Goal: Task Accomplishment & Management: Manage account settings

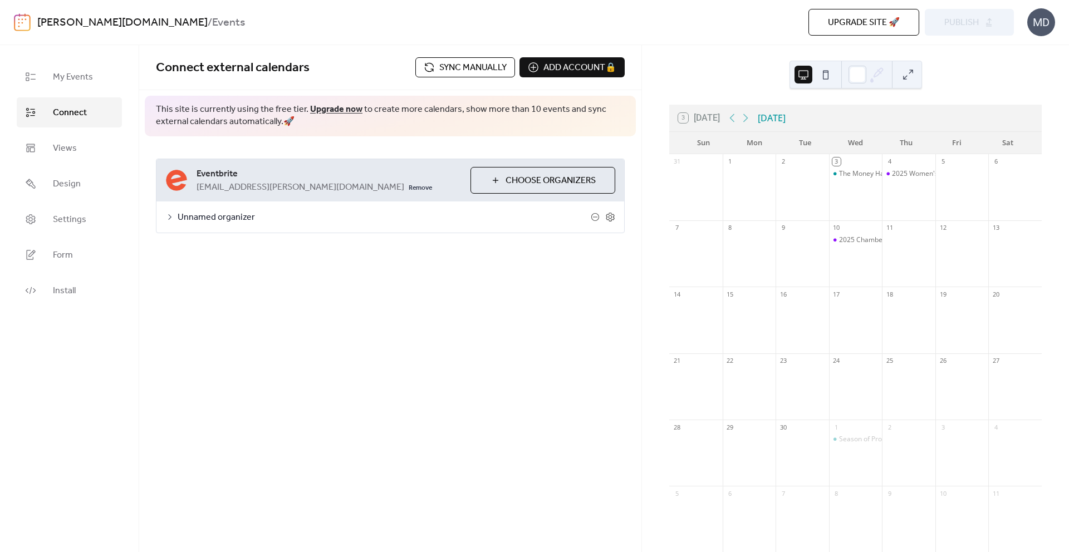
click at [445, 64] on span "Sync manually" at bounding box center [472, 67] width 67 height 13
click at [425, 68] on button "Sync manually" at bounding box center [465, 67] width 100 height 20
click at [962, 22] on span "Publish" at bounding box center [961, 22] width 35 height 13
click at [851, 439] on div "Season of Prosperity: Planting Seeds for Next Year" at bounding box center [917, 439] width 156 height 9
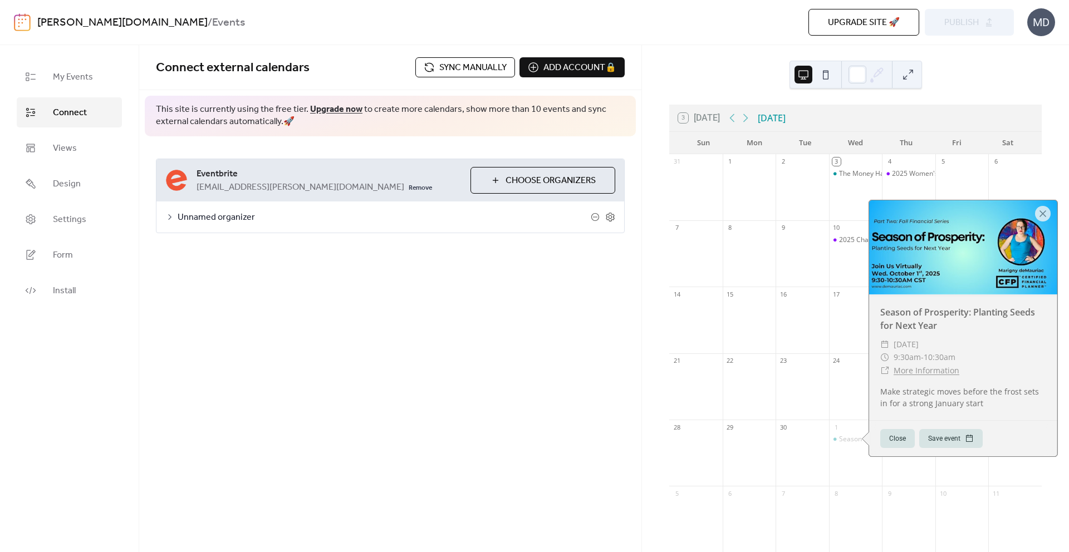
click at [920, 370] on link "More Information" at bounding box center [927, 370] width 66 height 11
click at [442, 72] on span "Sync manually" at bounding box center [472, 67] width 67 height 13
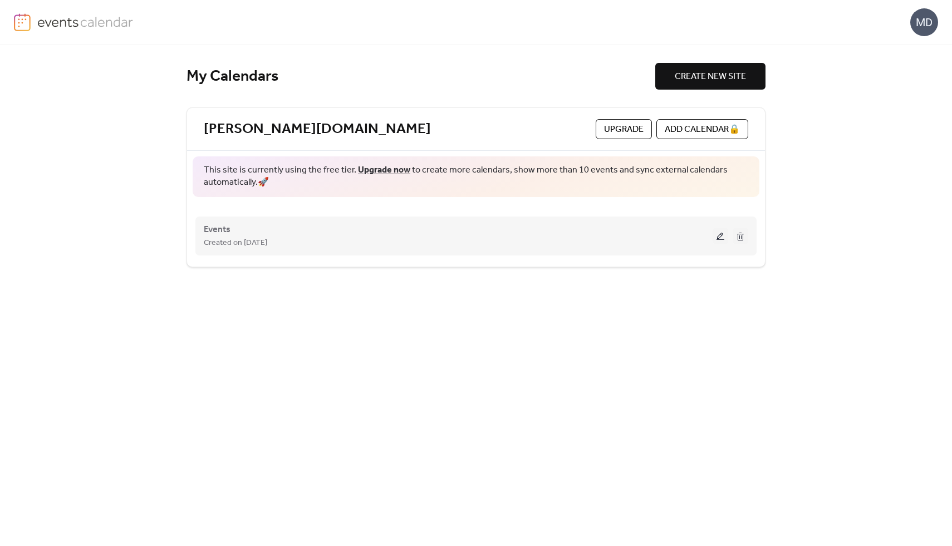
click at [240, 242] on span "Created on [DATE]" at bounding box center [235, 243] width 63 height 13
click at [716, 234] on button at bounding box center [721, 236] width 16 height 17
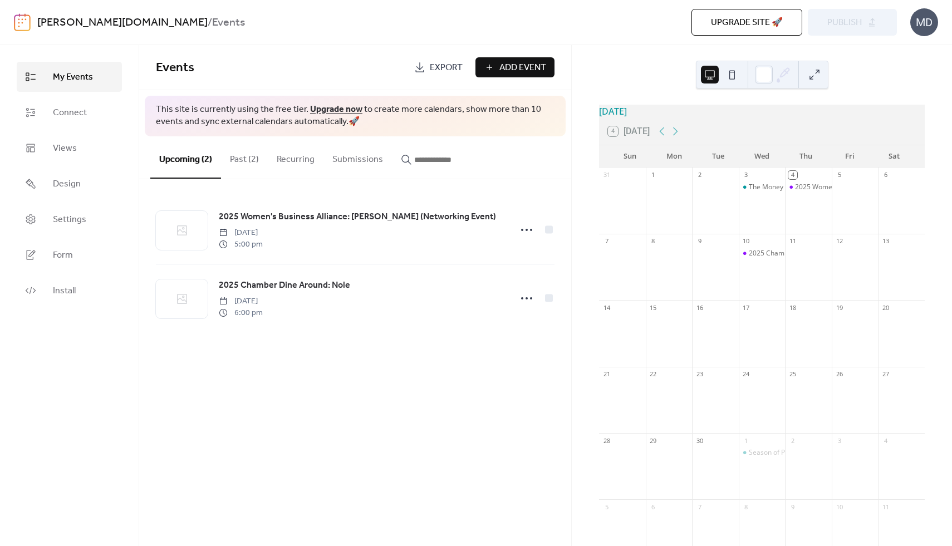
click at [70, 88] on link "My Events" at bounding box center [69, 77] width 105 height 30
click at [243, 157] on button "Past (2)" at bounding box center [244, 156] width 47 height 41
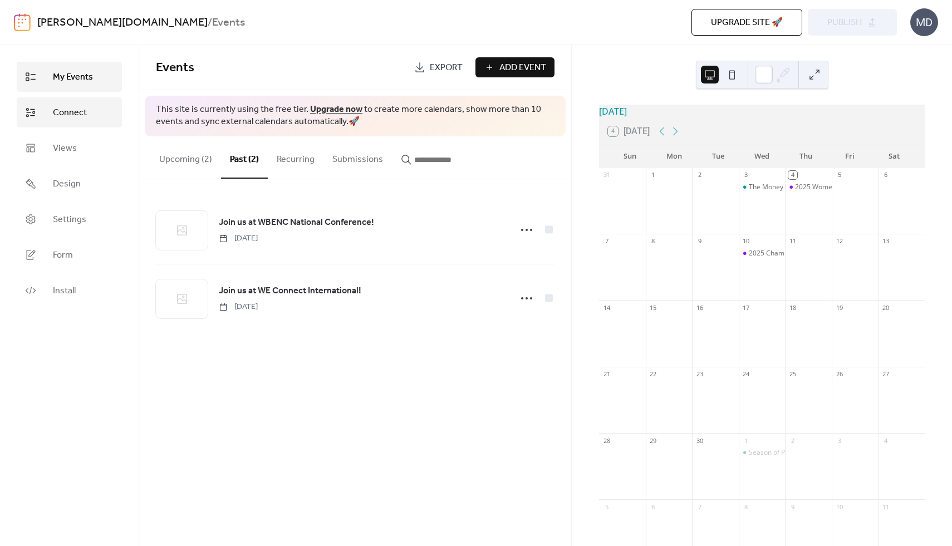
click at [88, 114] on link "Connect" at bounding box center [69, 112] width 105 height 30
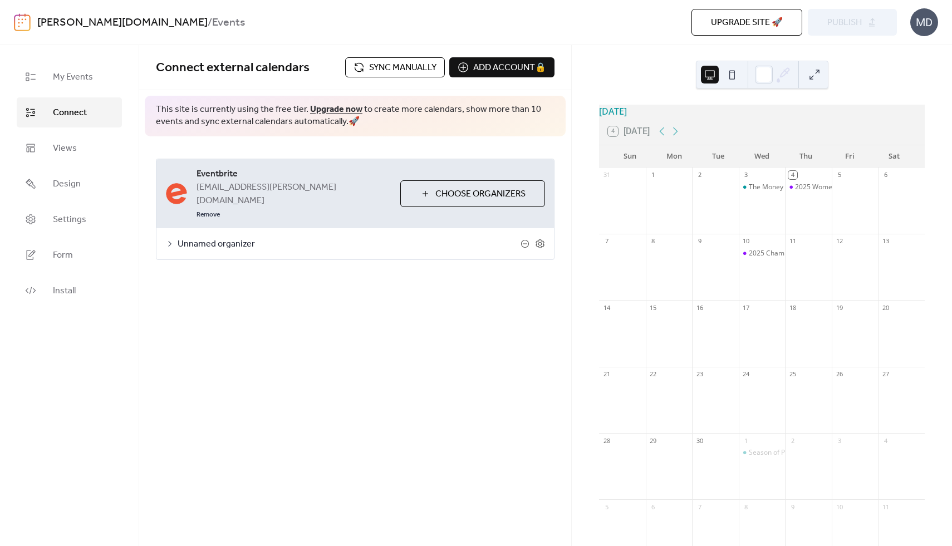
click at [169, 241] on icon at bounding box center [169, 244] width 3 height 6
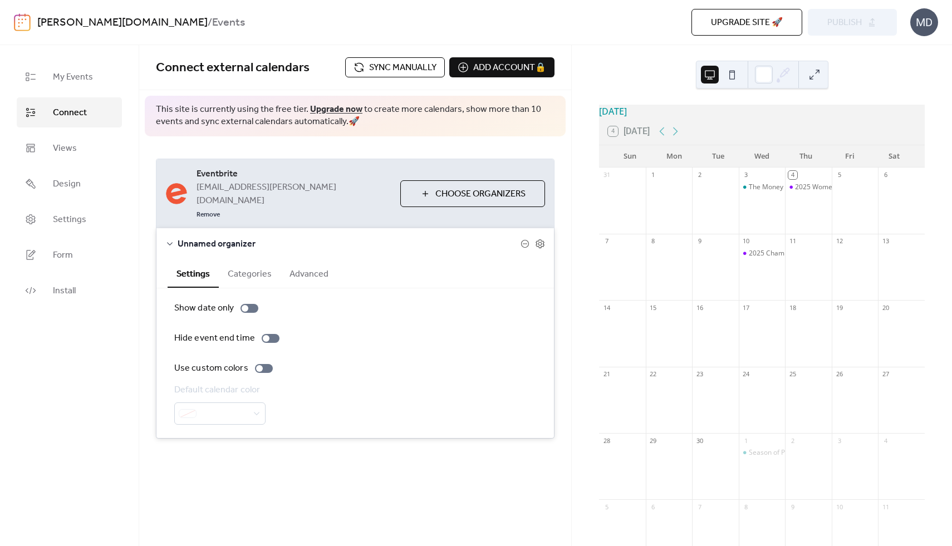
scroll to position [1, 0]
click at [277, 332] on label "Hide event end time" at bounding box center [229, 338] width 110 height 13
click at [264, 334] on div at bounding box center [271, 338] width 18 height 9
click at [268, 362] on label "Use custom colors" at bounding box center [225, 368] width 103 height 13
click at [258, 362] on label "Use custom colors" at bounding box center [225, 368] width 103 height 13
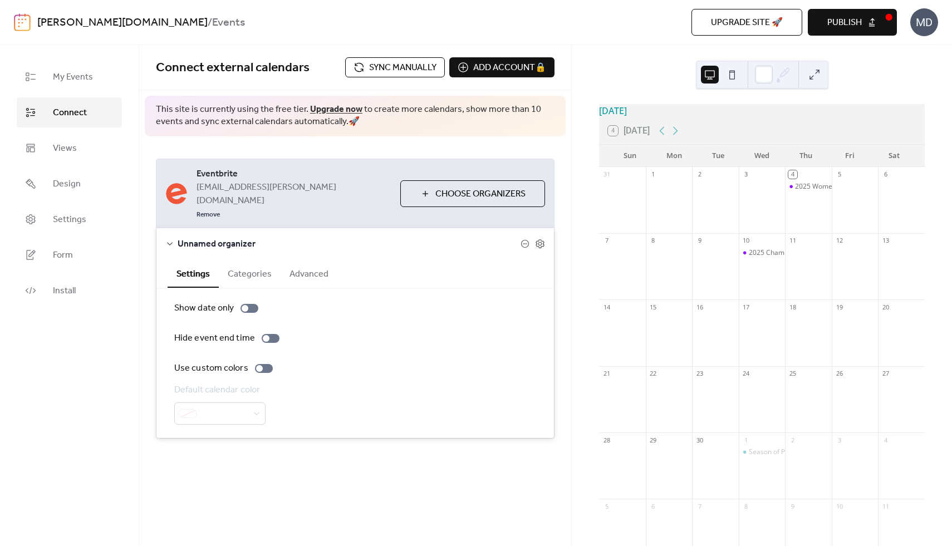
click at [421, 62] on span "Sync manually" at bounding box center [402, 67] width 67 height 13
click at [849, 22] on span "Publish" at bounding box center [844, 22] width 35 height 13
click at [677, 138] on icon at bounding box center [675, 130] width 13 height 13
